Goal: Find specific page/section: Find specific page/section

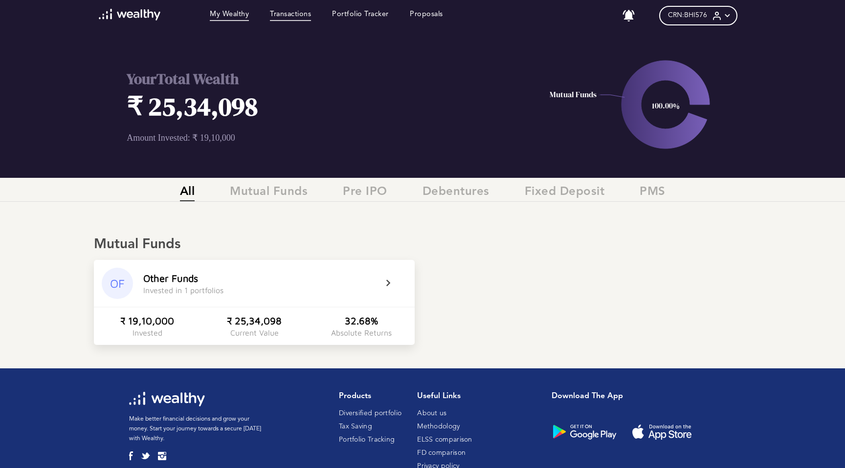
click at [285, 19] on link "Transactions" at bounding box center [290, 15] width 41 height 11
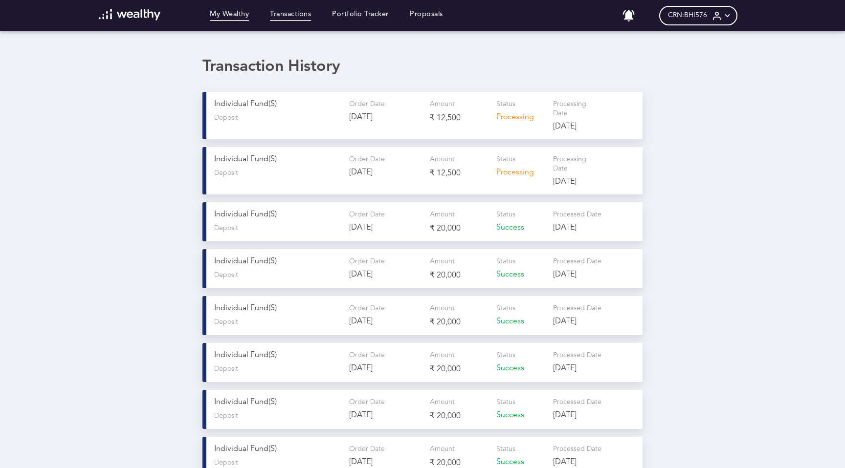
click at [236, 16] on link "My Wealthy" at bounding box center [229, 15] width 39 height 11
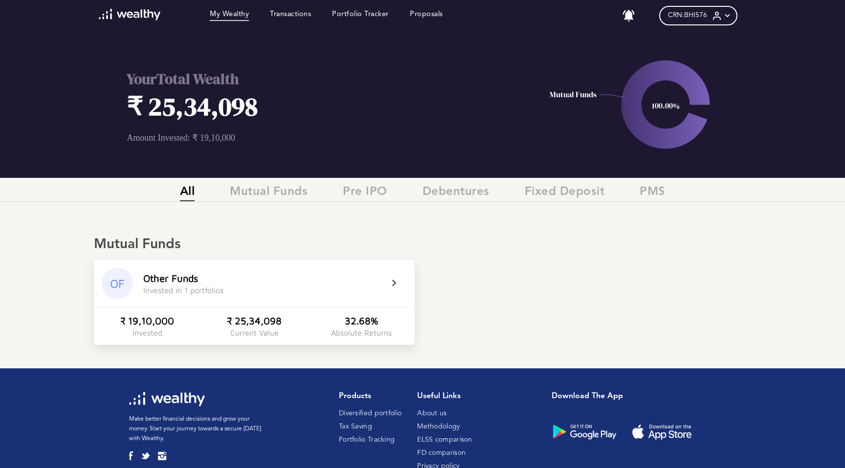
click at [379, 279] on div "Other Funds Invested in 1 portfolios" at bounding box center [262, 284] width 239 height 22
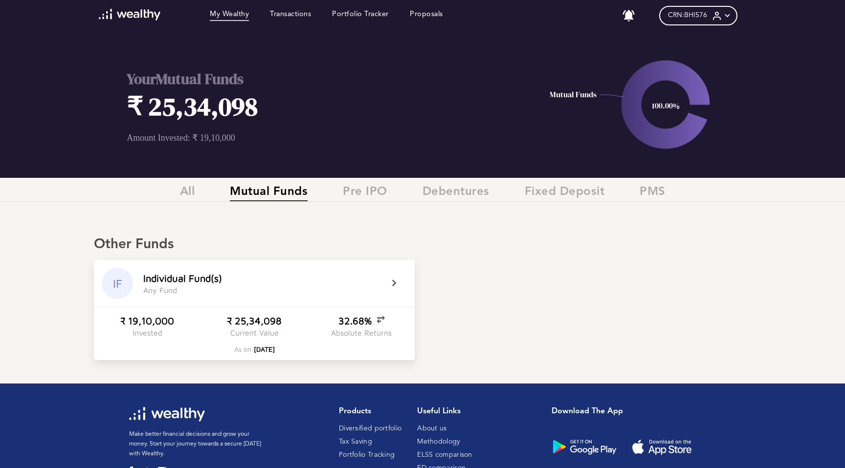
click at [392, 291] on div "IF I n d i v i d u a l F u n d ( s ) A n y F u n d" at bounding box center [254, 283] width 321 height 47
